Goal: Find contact information: Find contact information

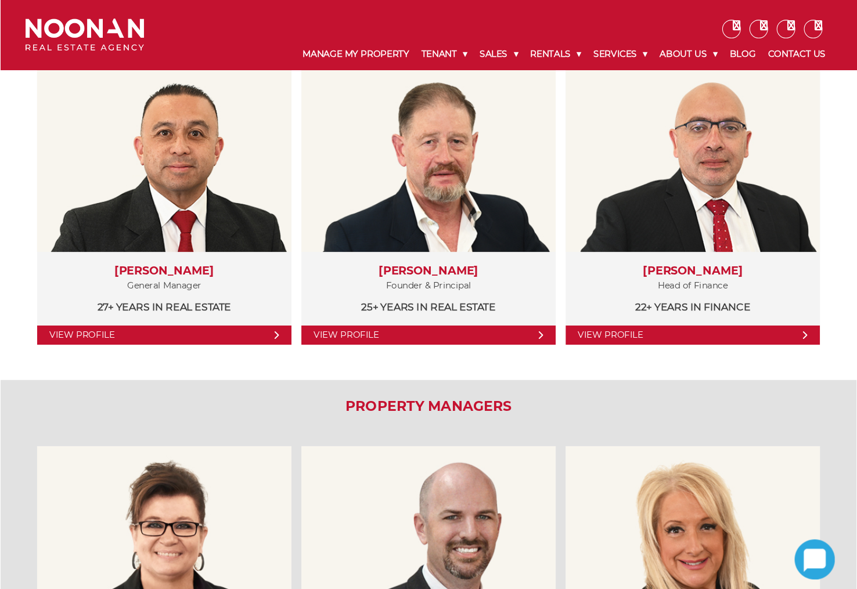
scroll to position [232, 0]
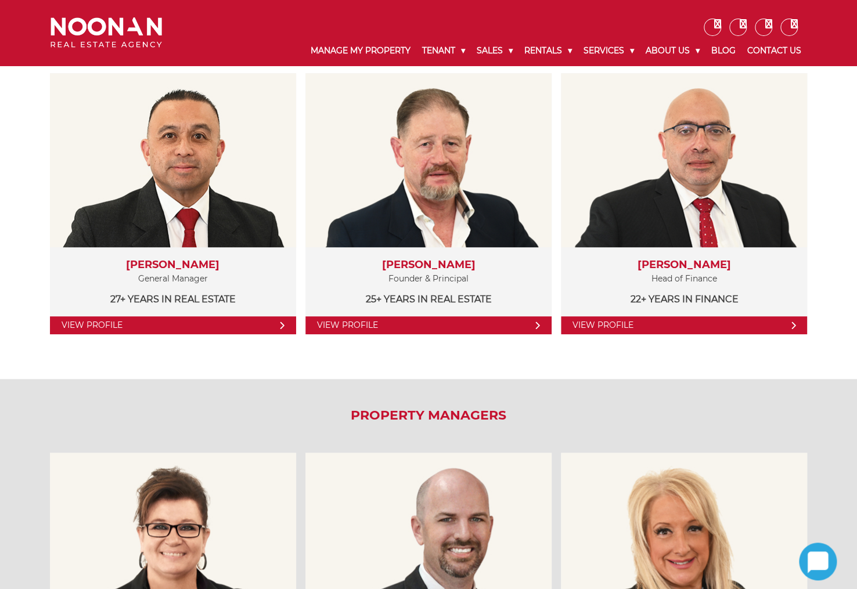
drag, startPoint x: 618, startPoint y: 1, endPoint x: 399, endPoint y: 355, distance: 416.4
click at [399, 355] on div "The Core Team View Profile Martin Reyes General Manager 27+ years in Real Estat…" at bounding box center [429, 189] width 774 height 379
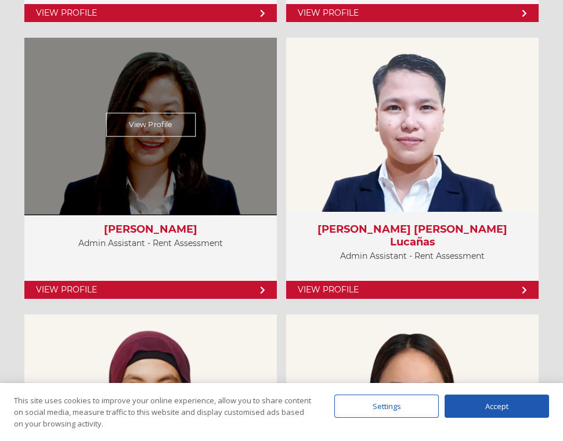
scroll to position [4844, 0]
